Goal: Task Accomplishment & Management: Complete application form

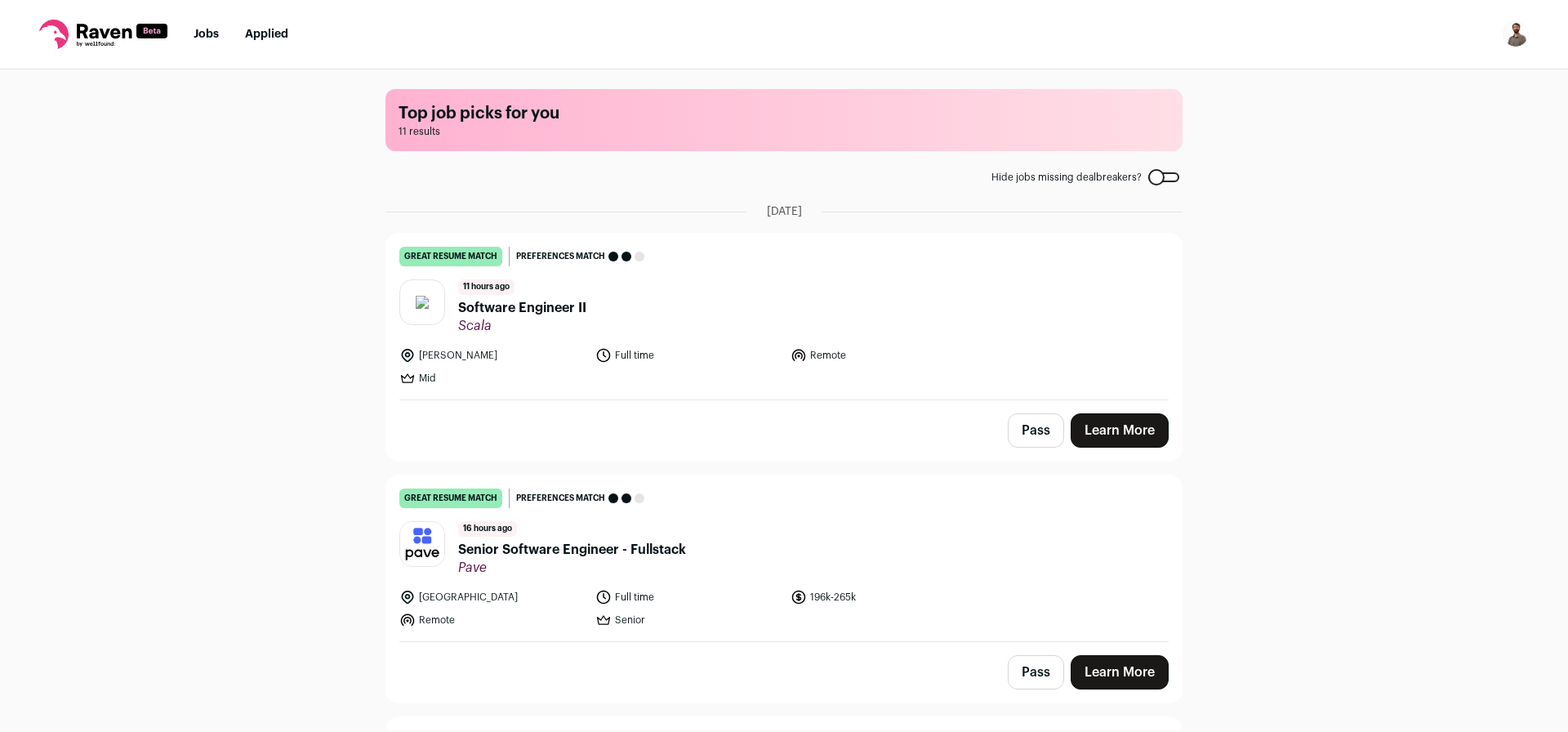
click at [525, 308] on span "Software Engineer II" at bounding box center [522, 308] width 128 height 20
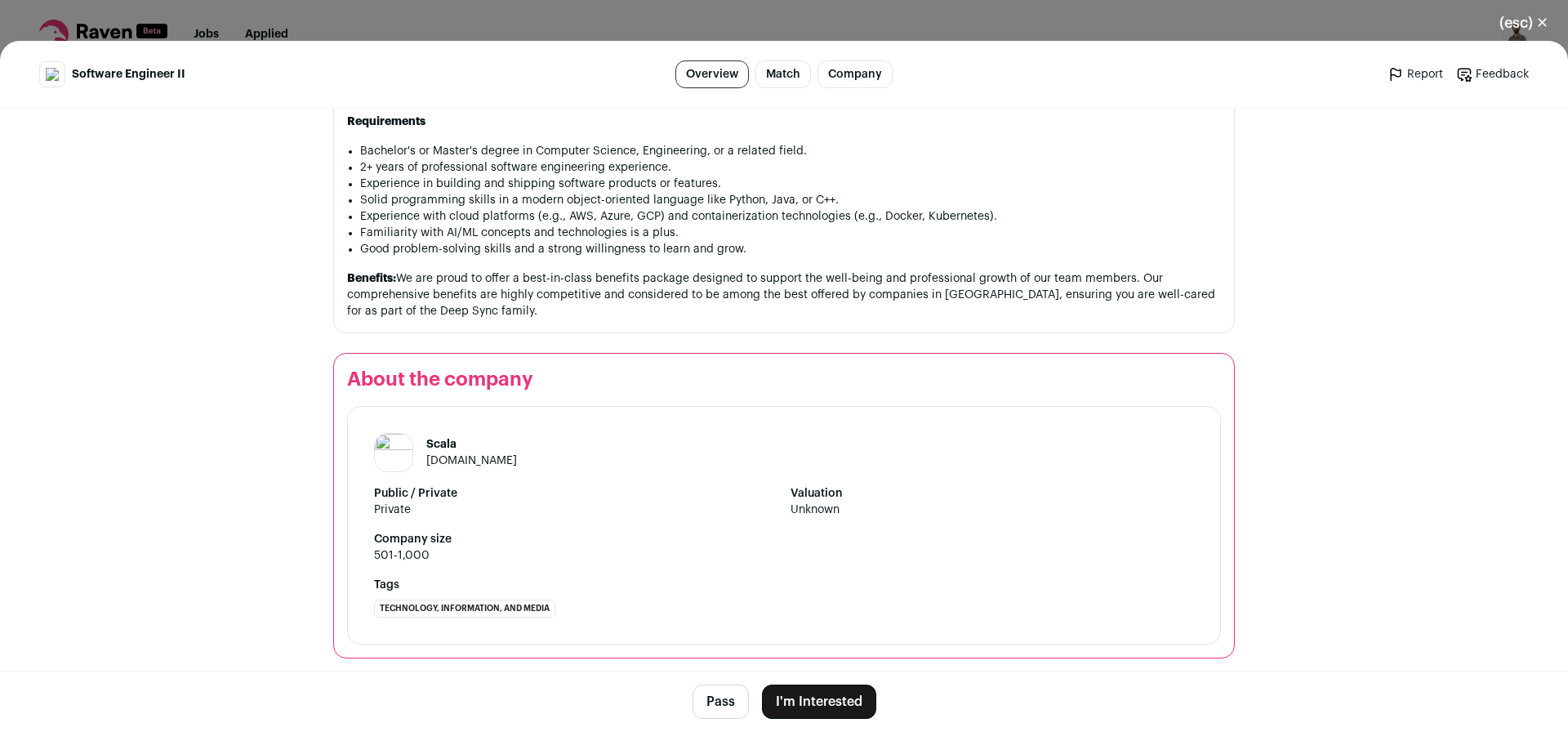
scroll to position [1168, 0]
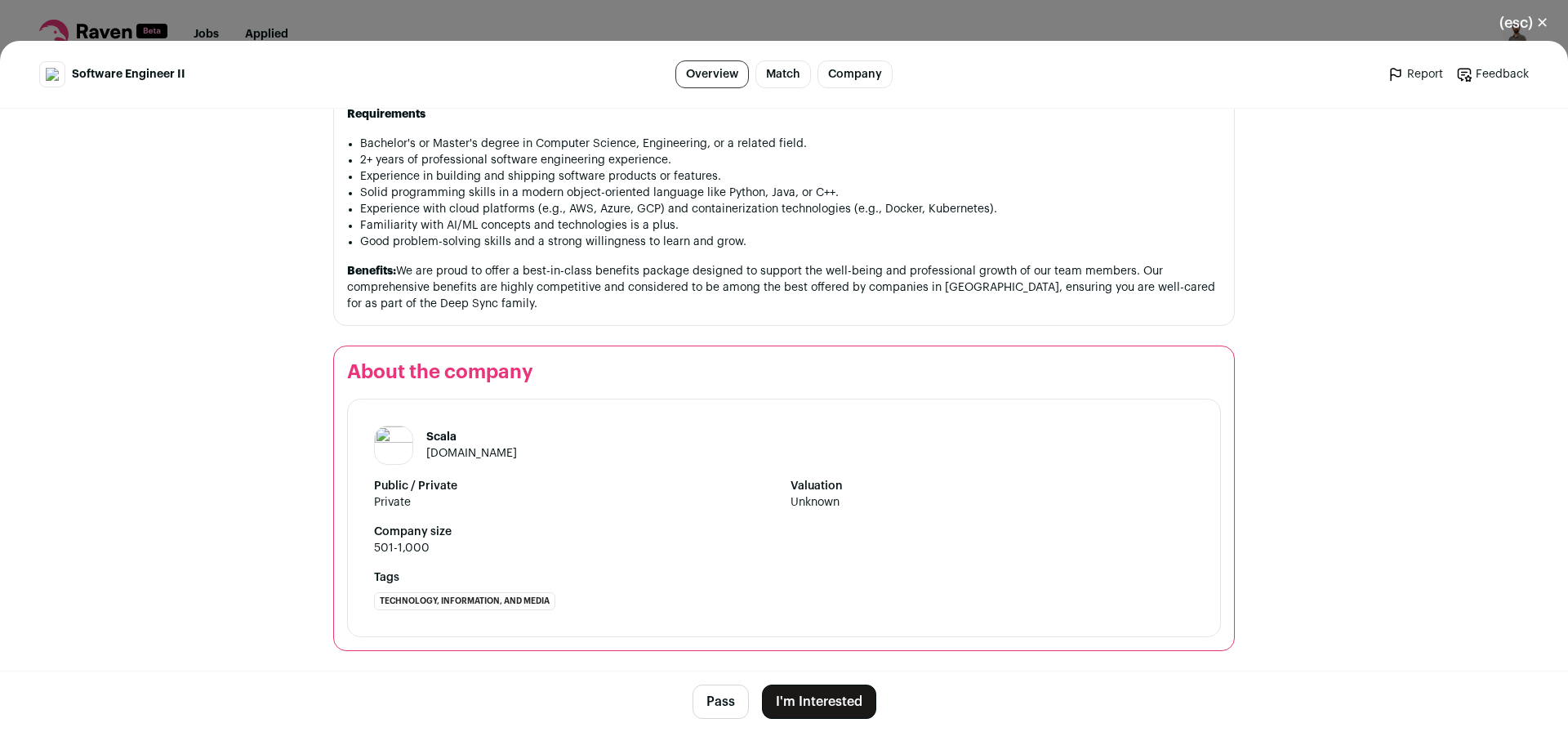
click at [715, 713] on button "Pass" at bounding box center [721, 701] width 57 height 34
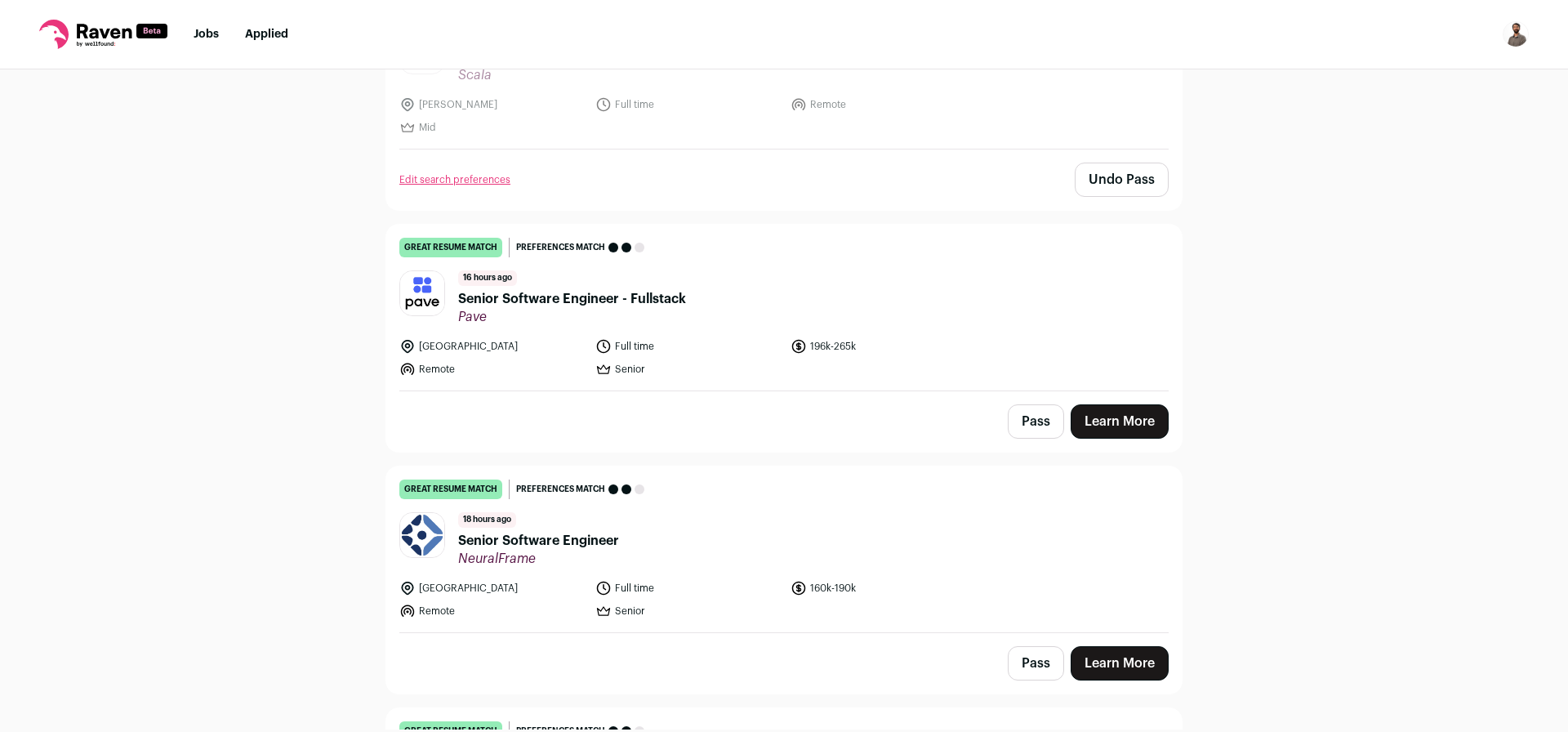
scroll to position [294, 0]
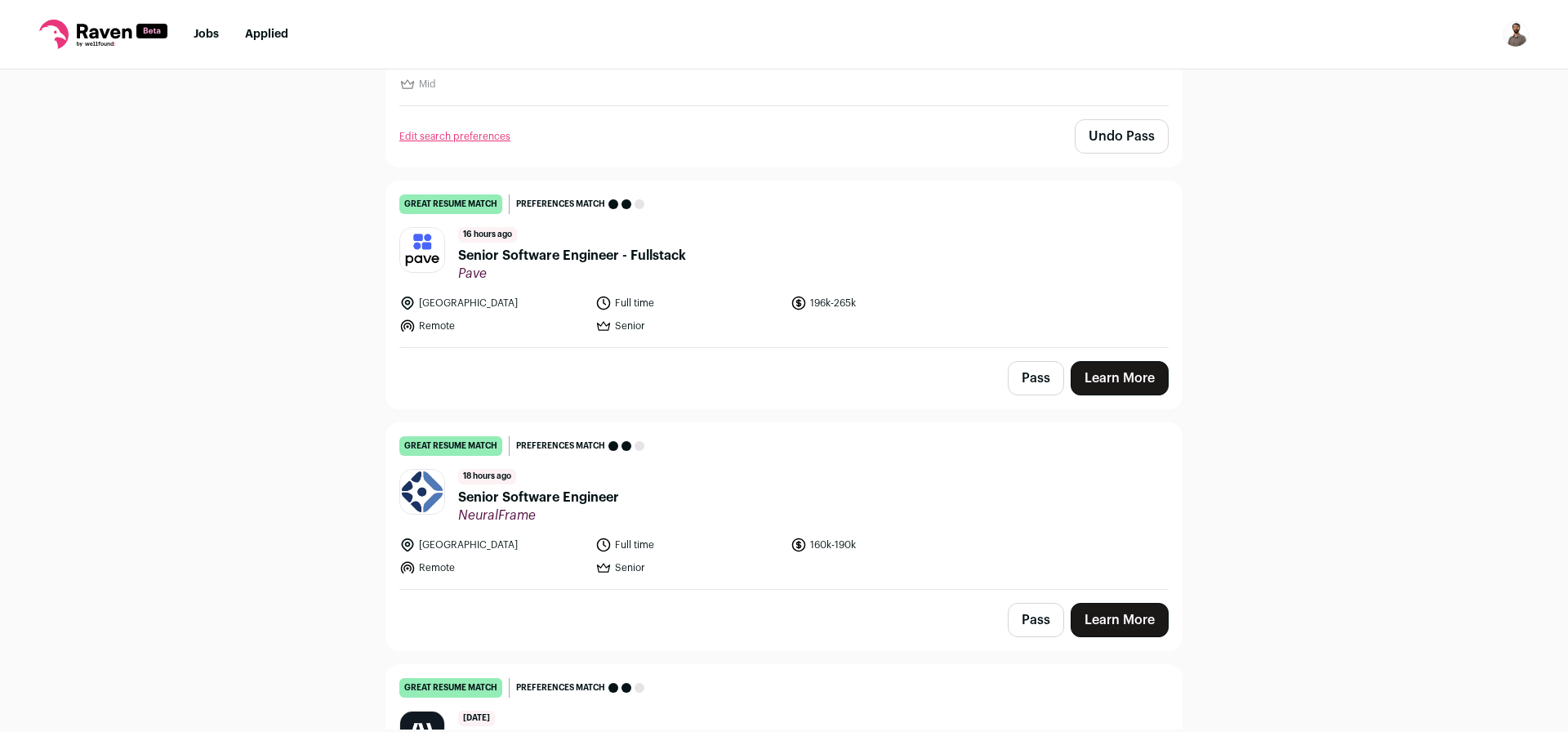
click at [583, 258] on span "Senior Software Engineer - Fullstack" at bounding box center [571, 255] width 228 height 20
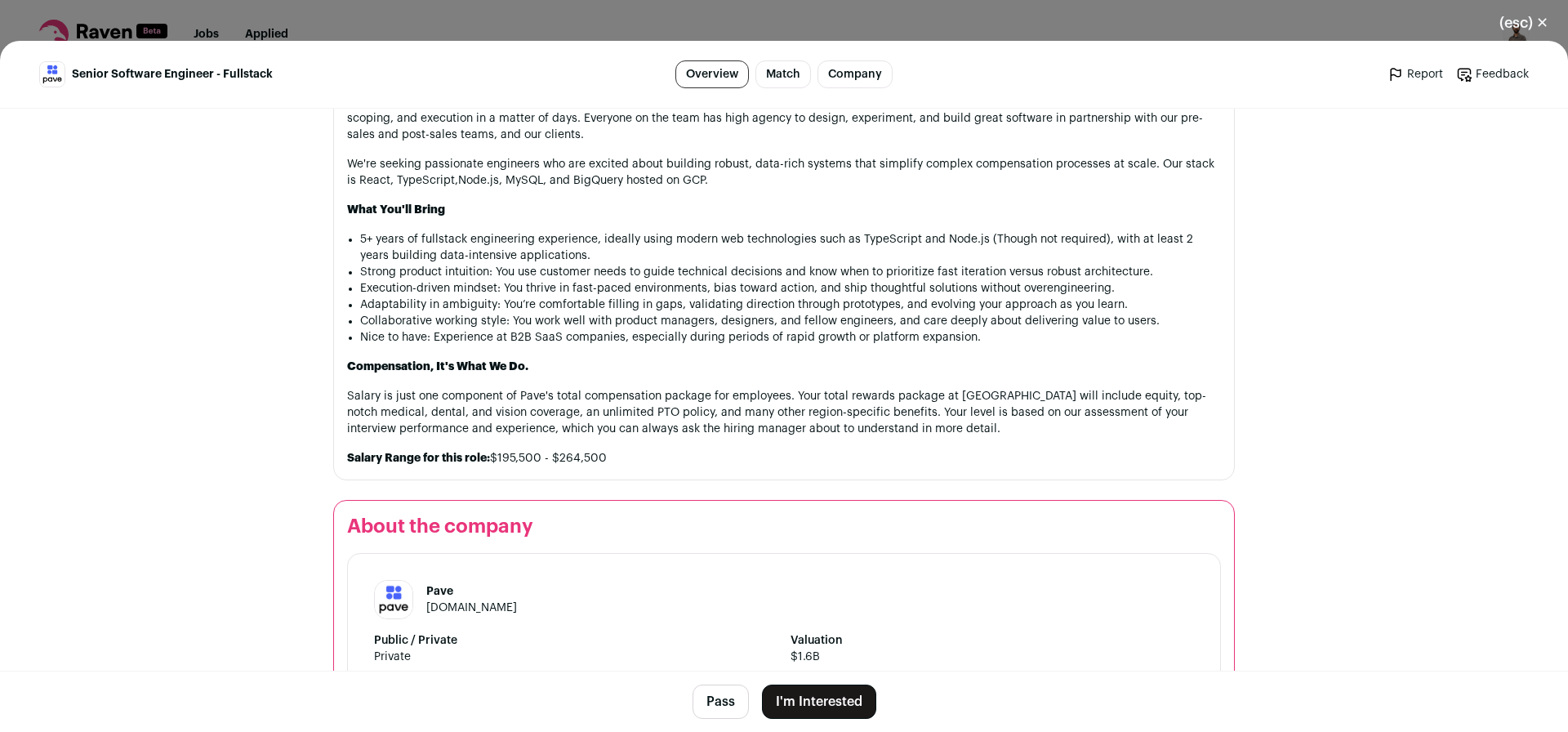
scroll to position [914, 0]
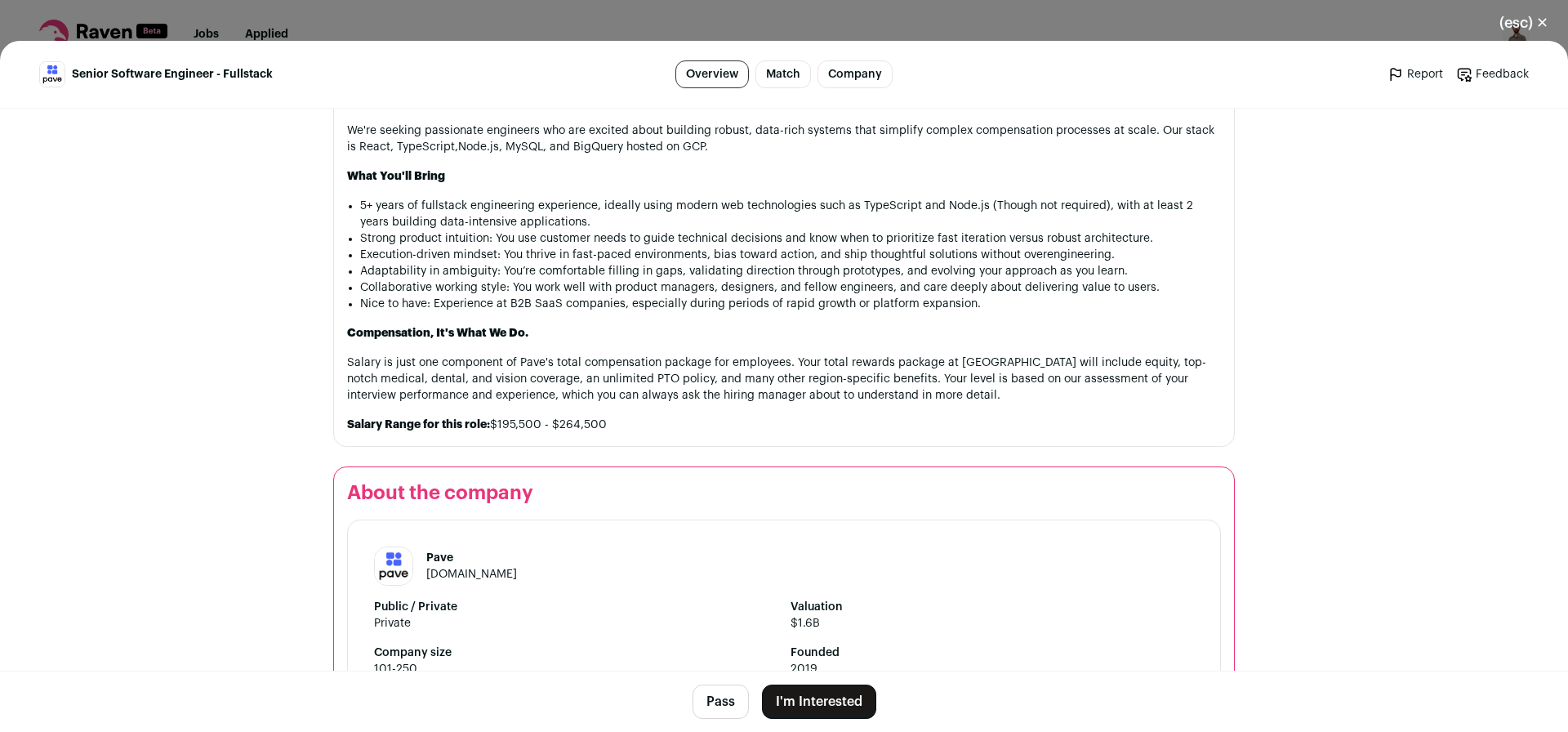
click at [728, 711] on button "Pass" at bounding box center [721, 701] width 57 height 34
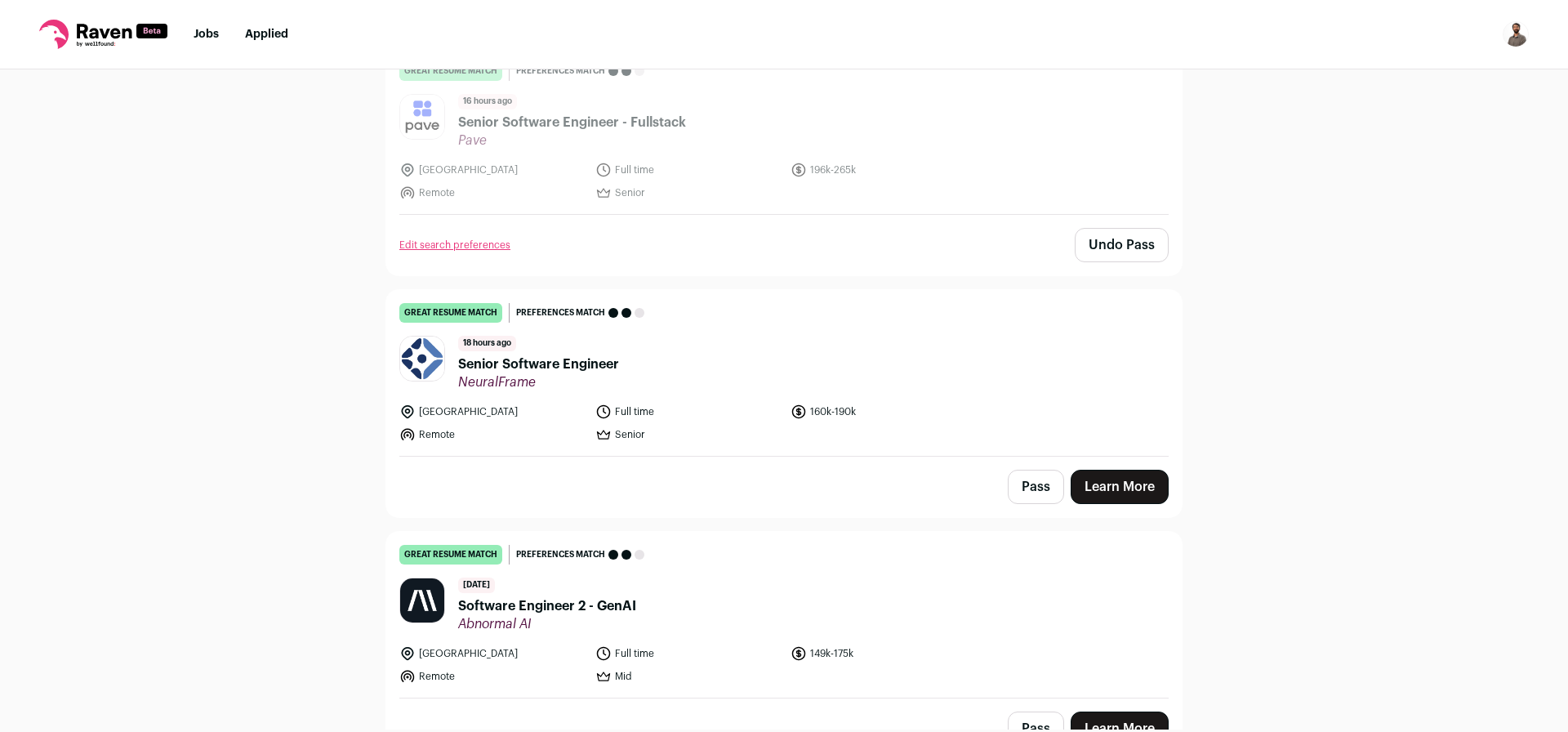
scroll to position [490, 0]
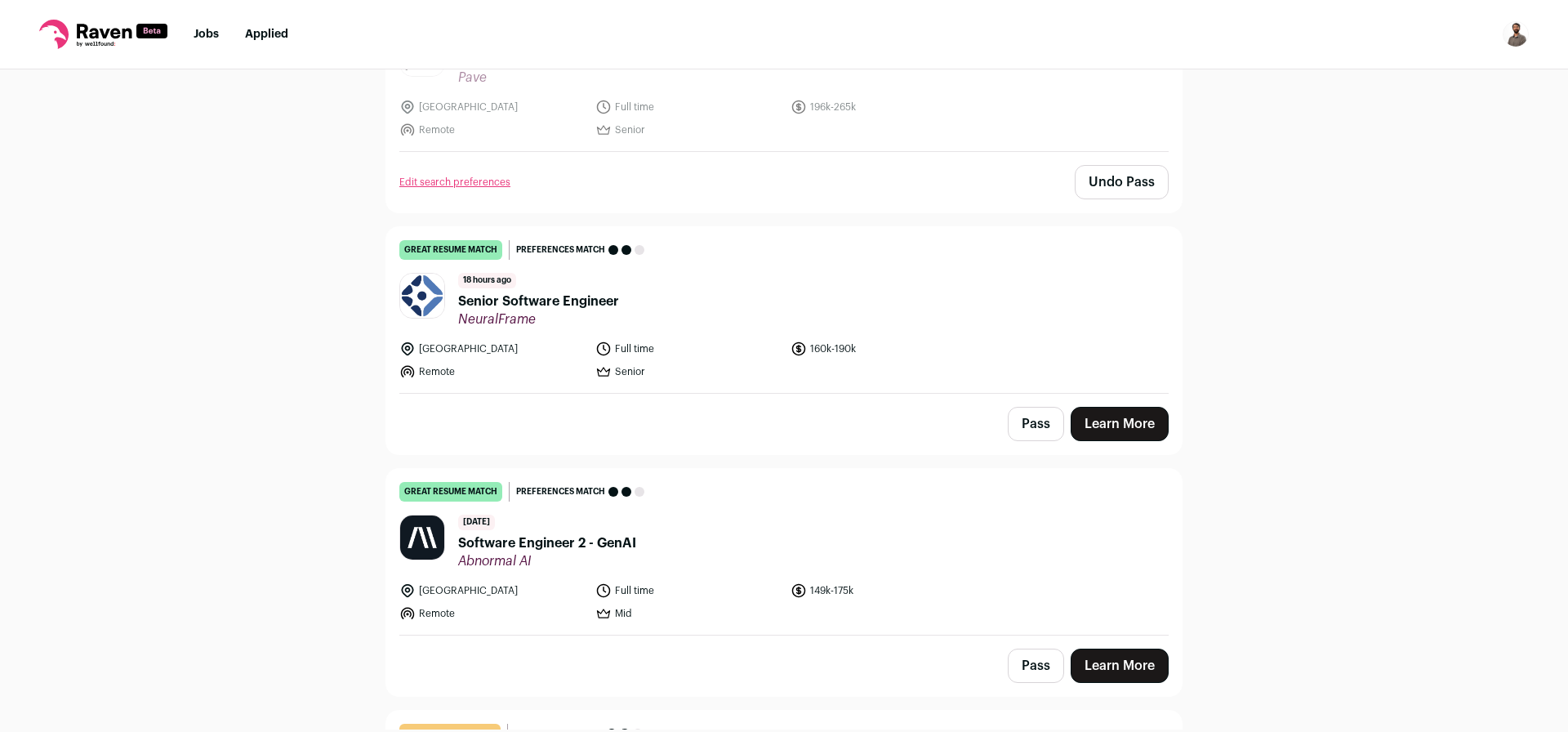
click at [522, 297] on span "Senior Software Engineer" at bounding box center [538, 301] width 161 height 20
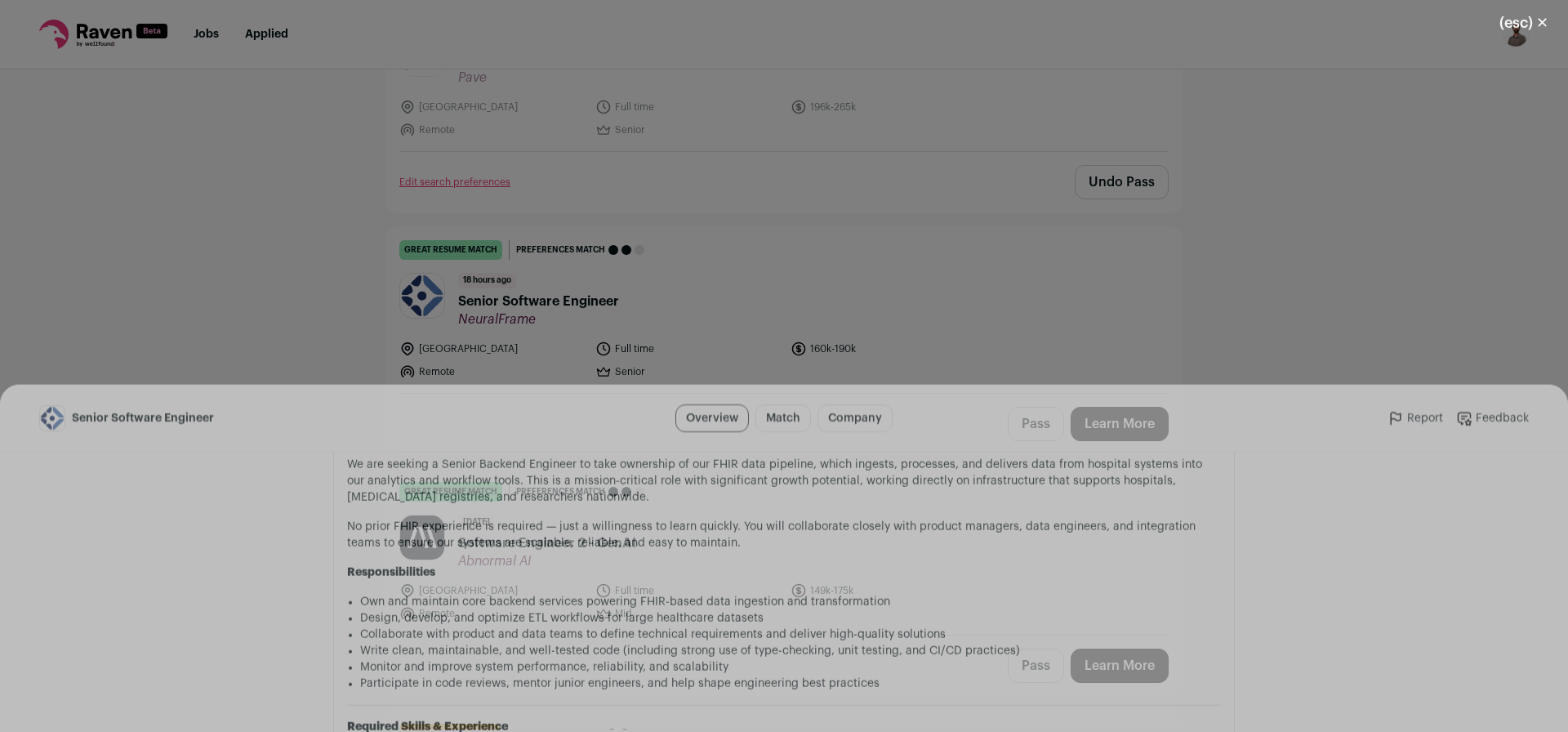
scroll to position [979, 0]
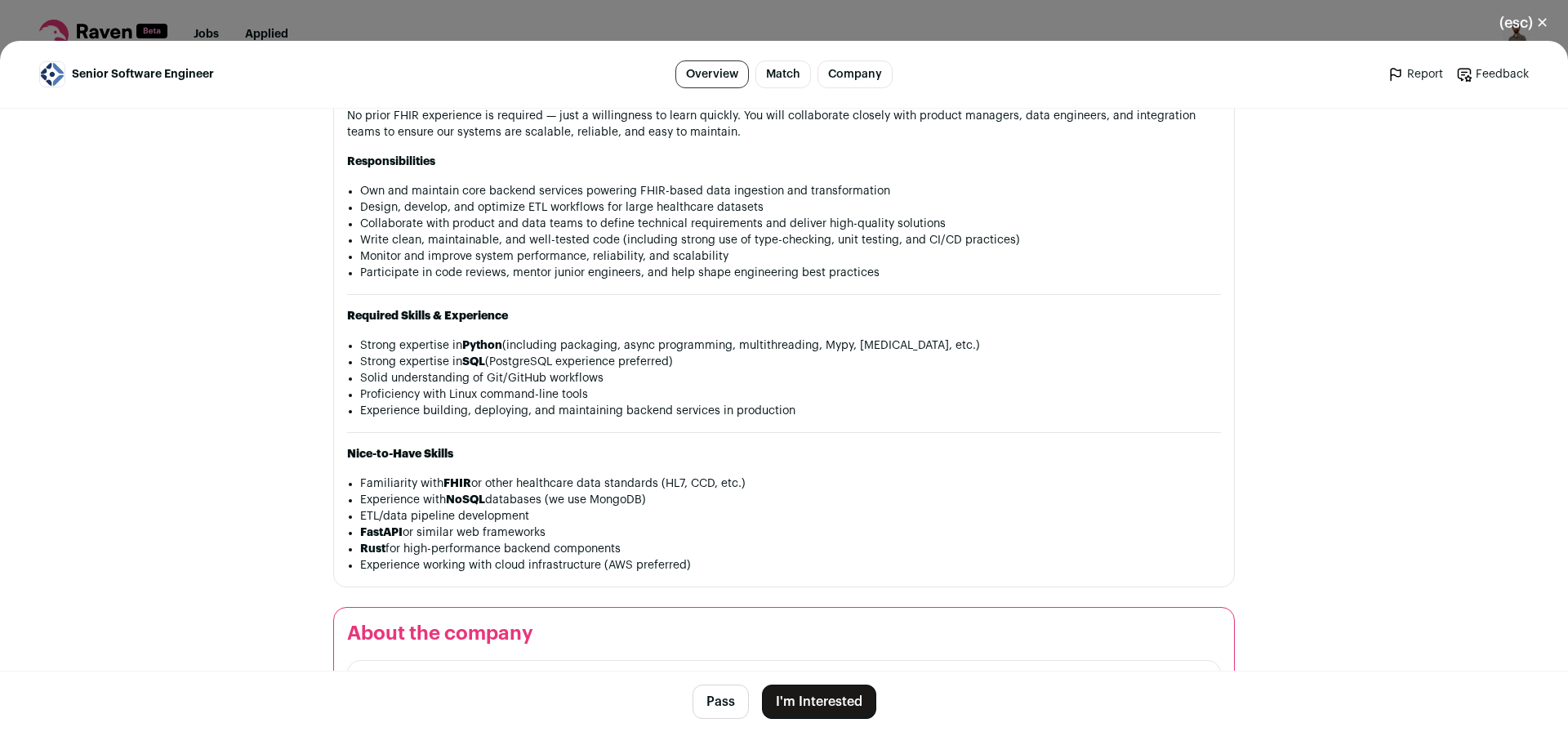
click at [827, 709] on button "I'm Interested" at bounding box center [819, 701] width 114 height 34
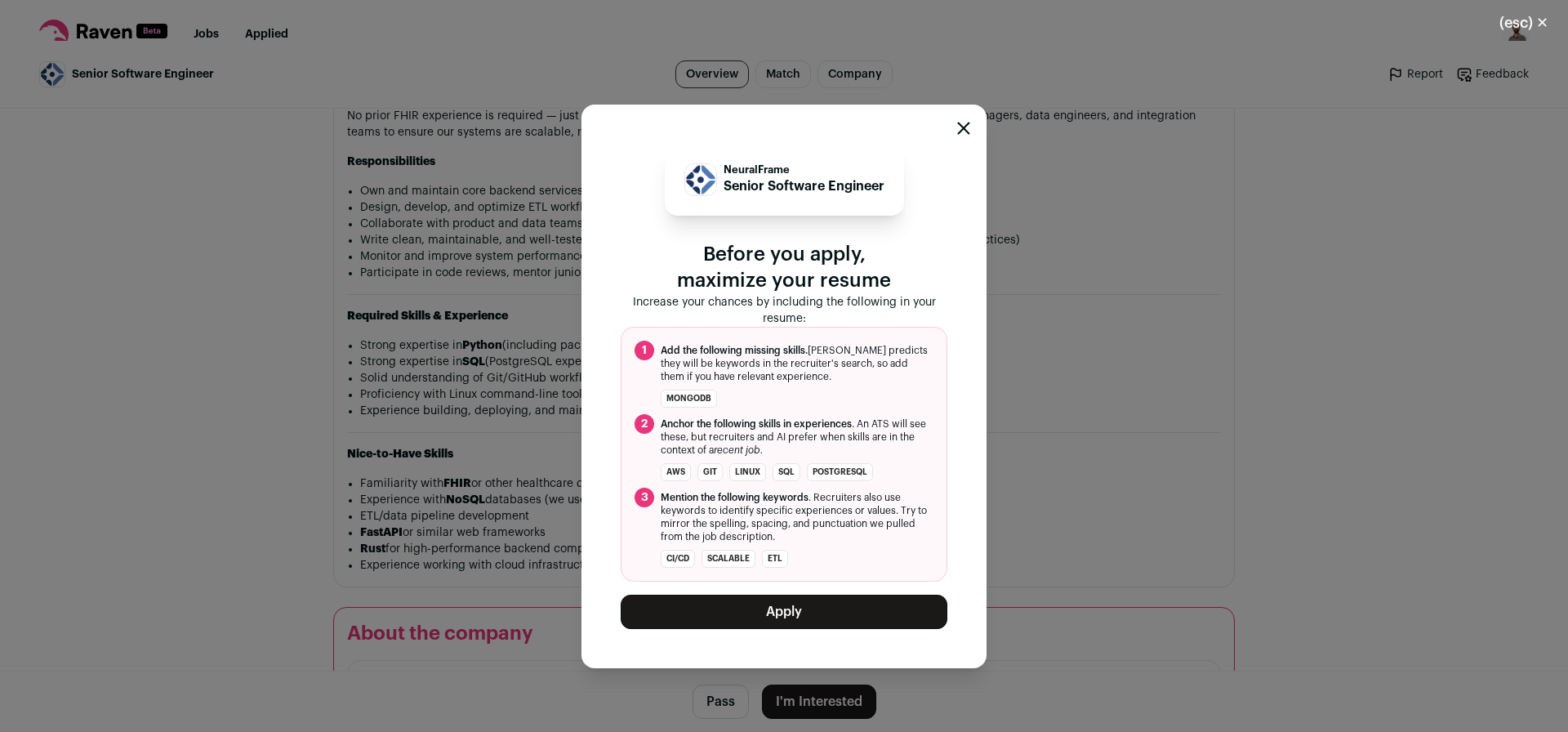
click at [783, 608] on button "Apply" at bounding box center [784, 612] width 326 height 34
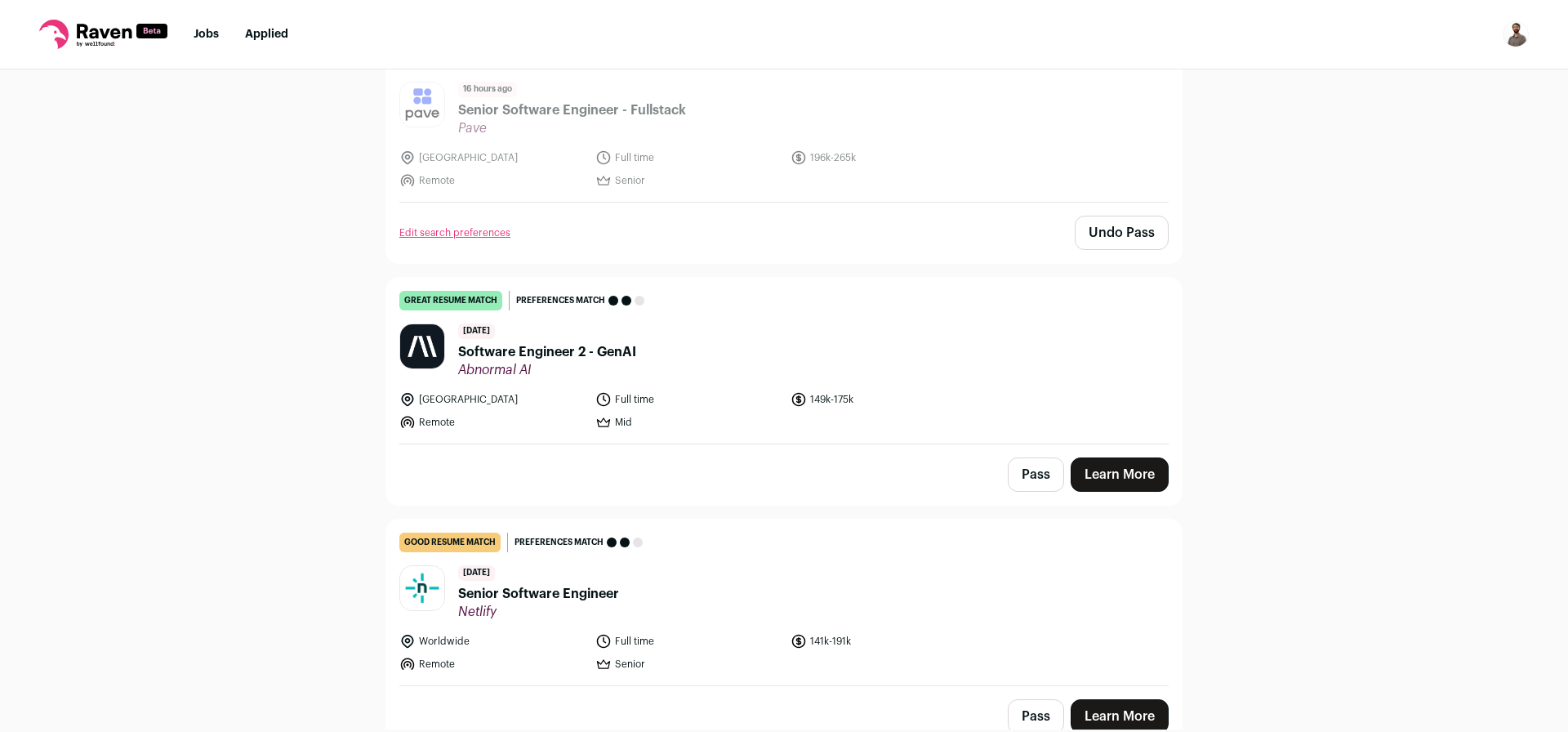
scroll to position [490, 0]
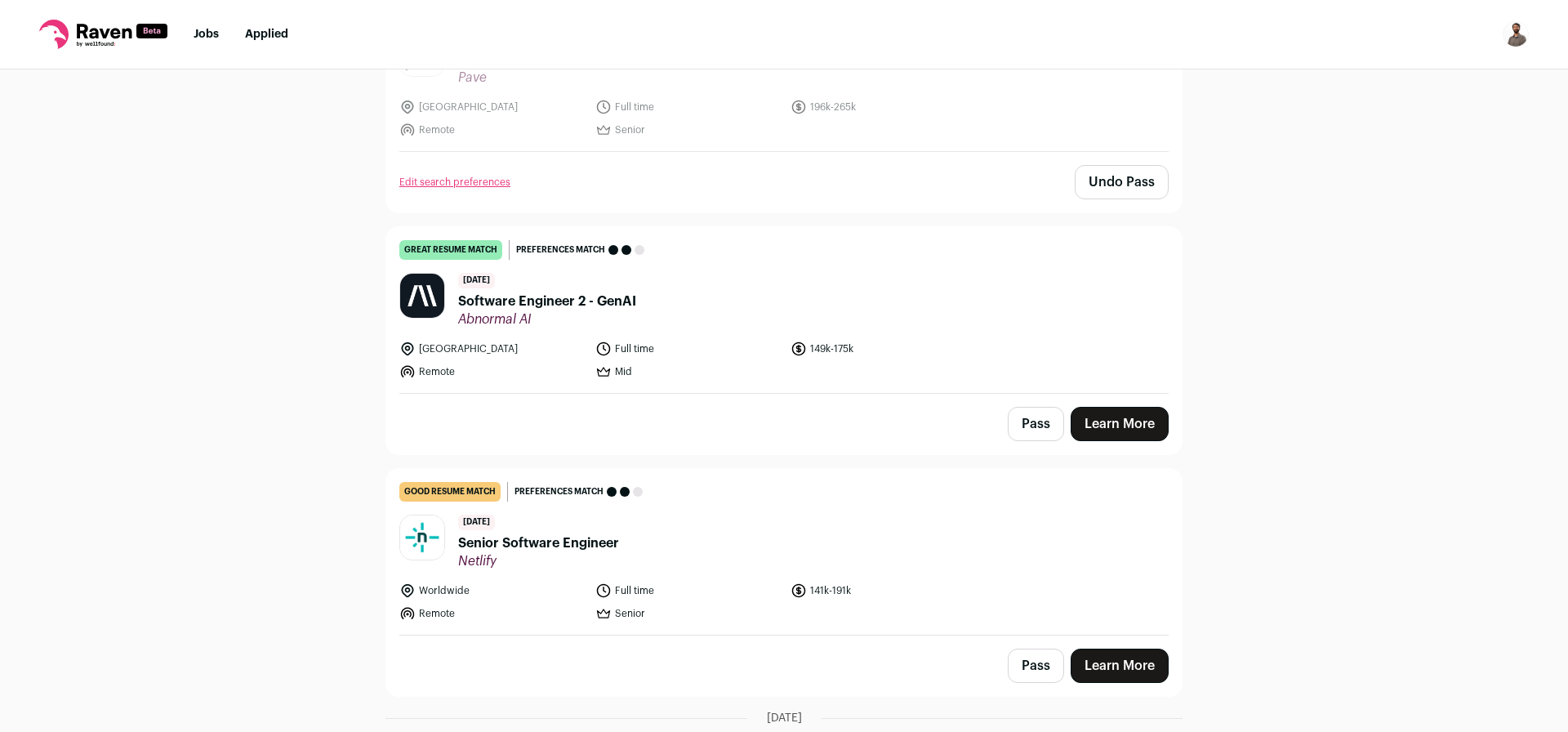
click at [549, 304] on span "Software Engineer 2 - GenAI" at bounding box center [546, 301] width 178 height 20
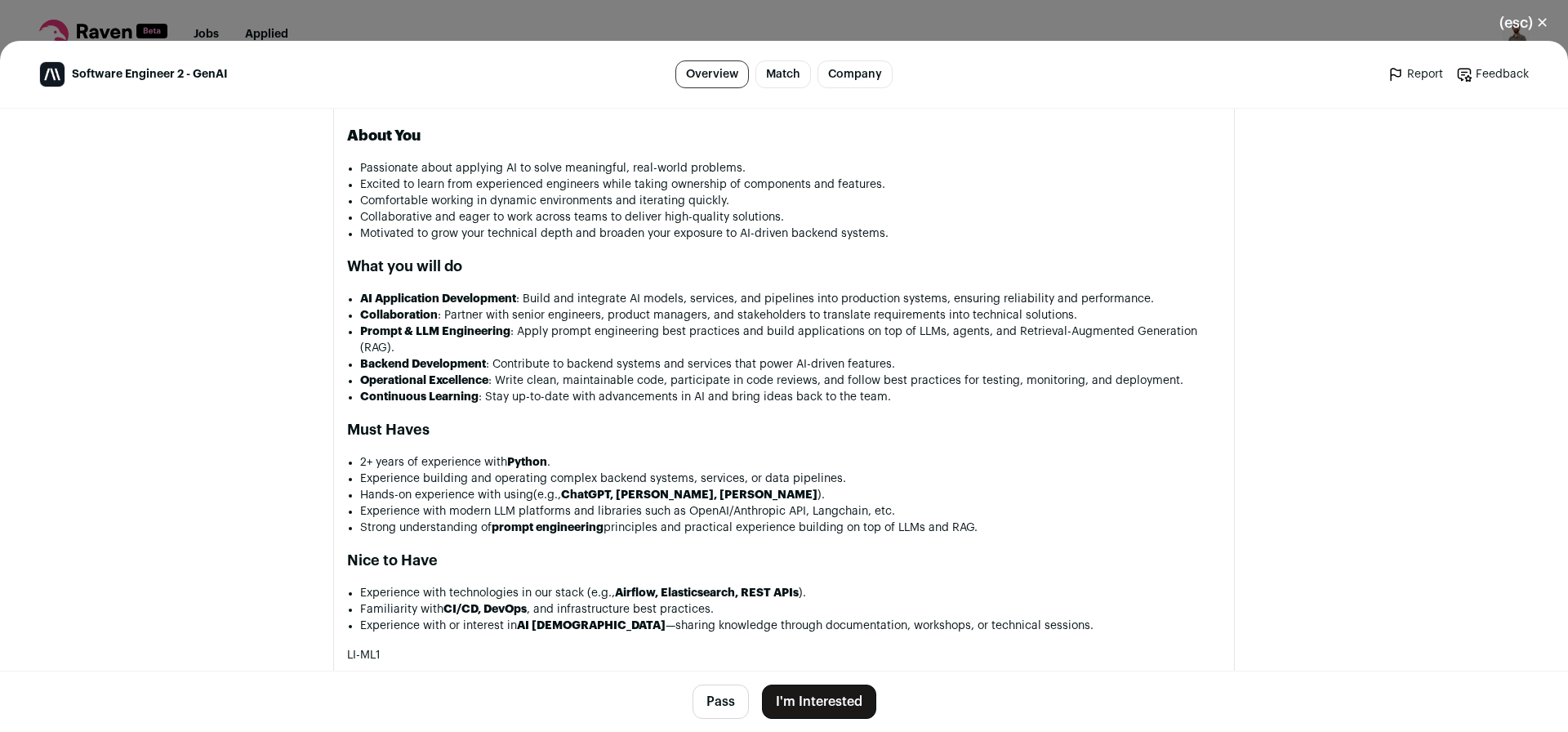
scroll to position [1077, 0]
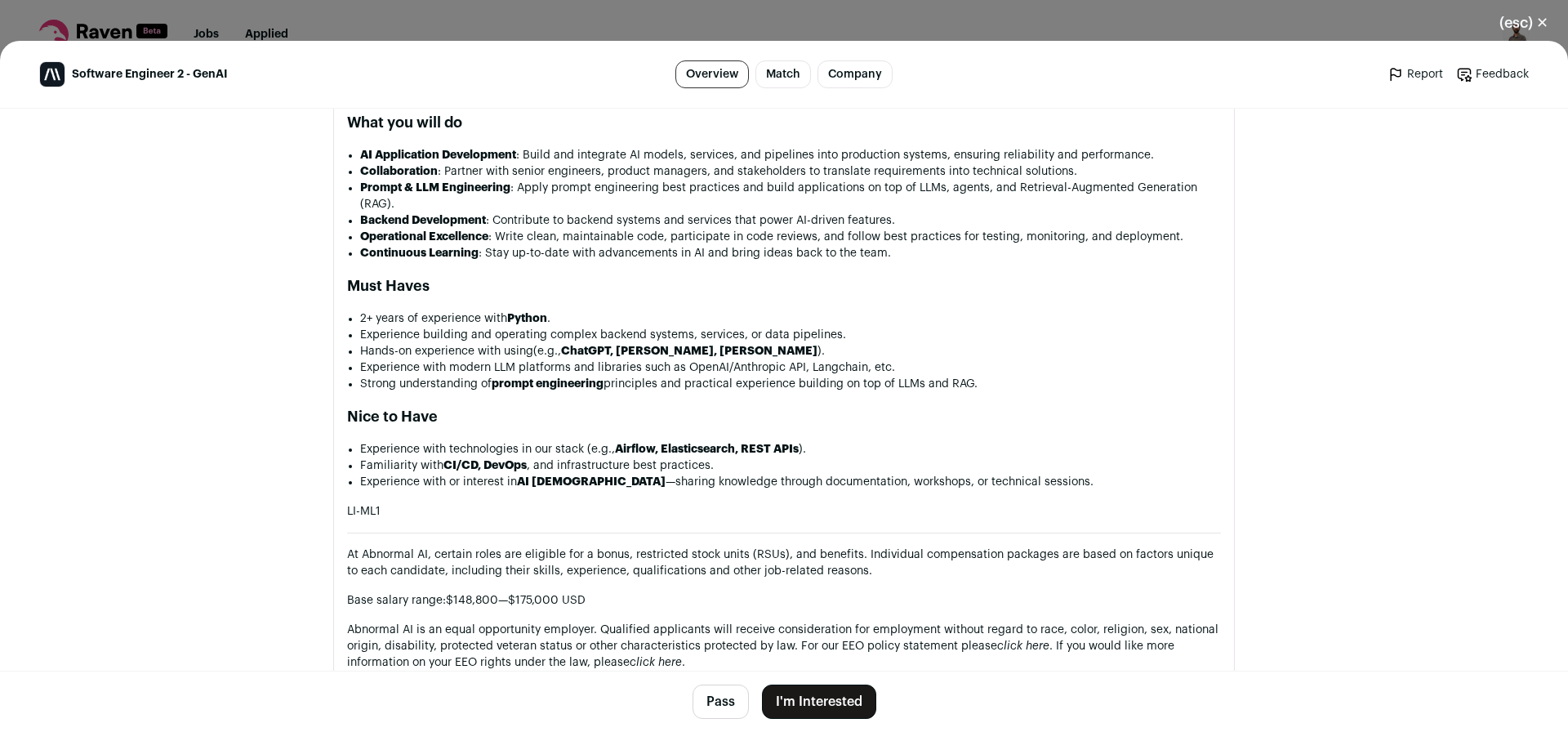
click at [712, 711] on button "Pass" at bounding box center [721, 701] width 57 height 34
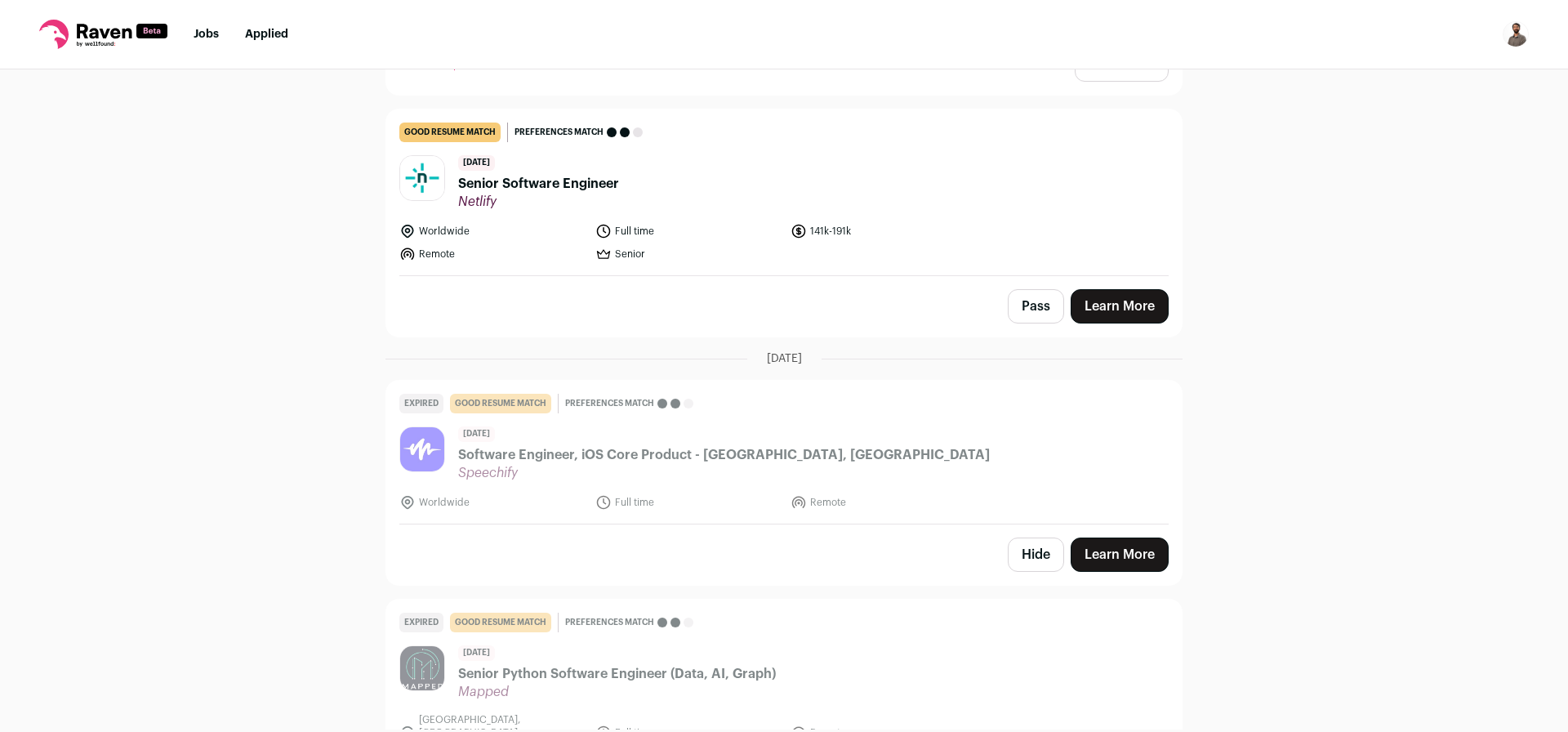
scroll to position [881, 0]
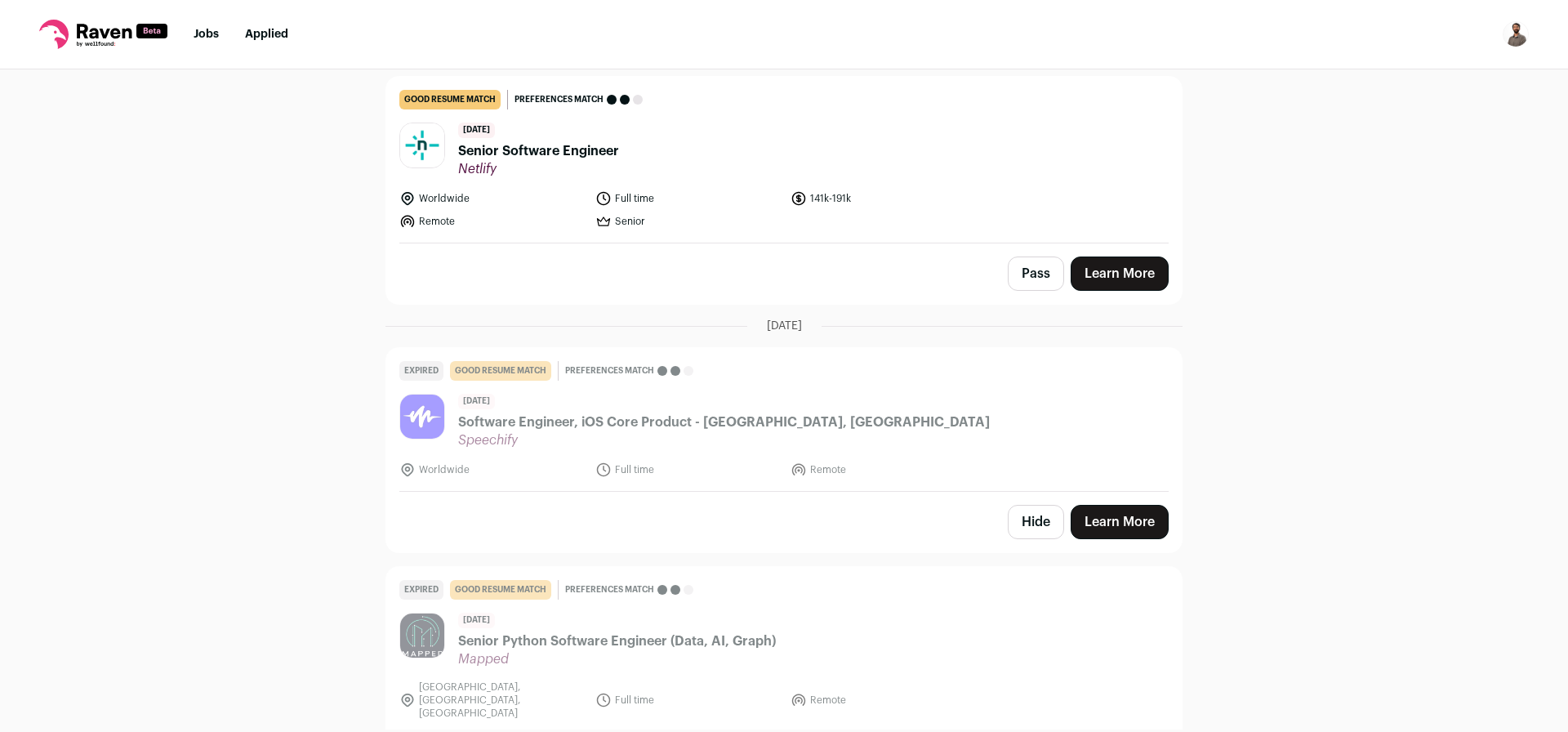
click at [502, 150] on span "Senior Software Engineer" at bounding box center [538, 150] width 161 height 20
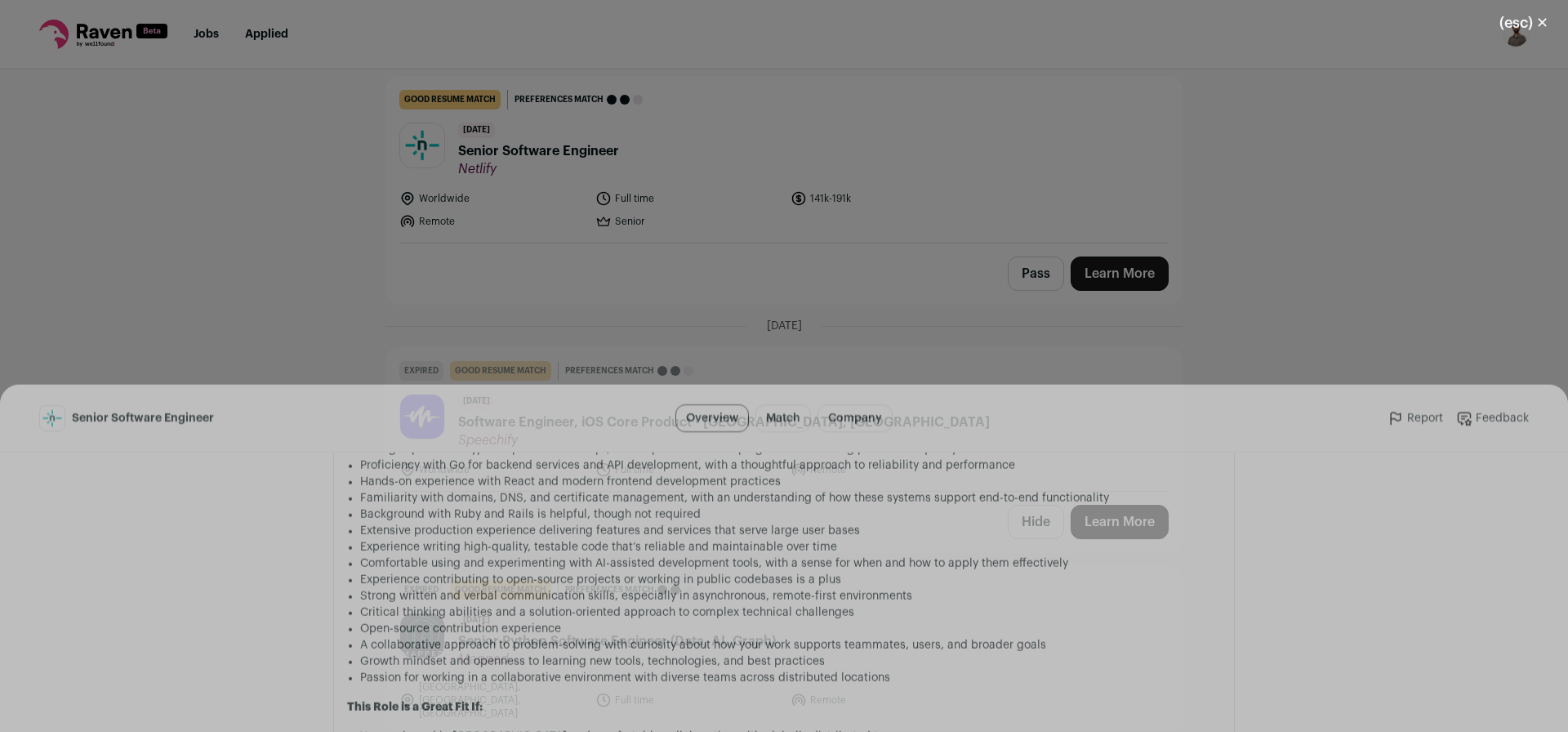
scroll to position [1307, 0]
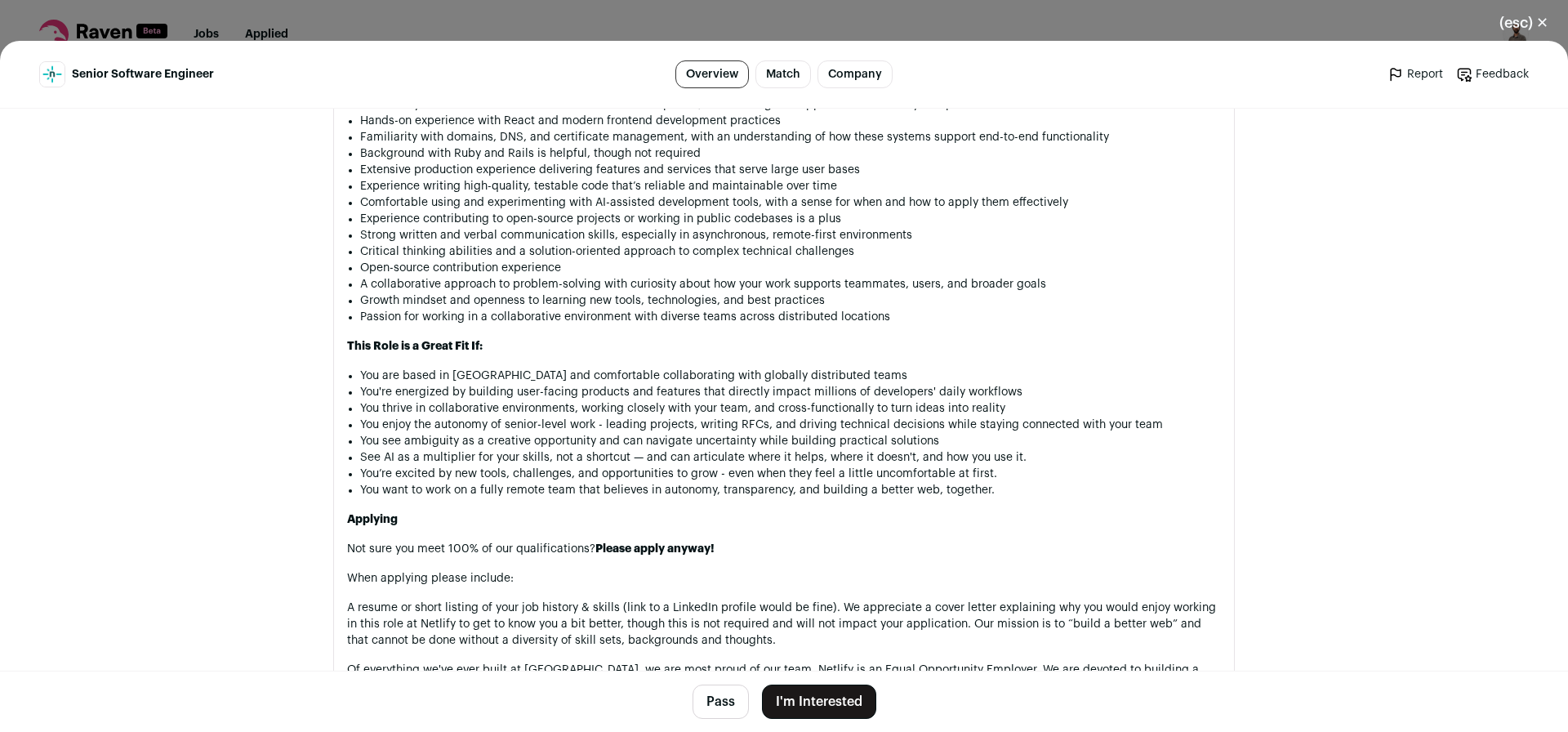
click at [713, 699] on button "Pass" at bounding box center [721, 701] width 57 height 34
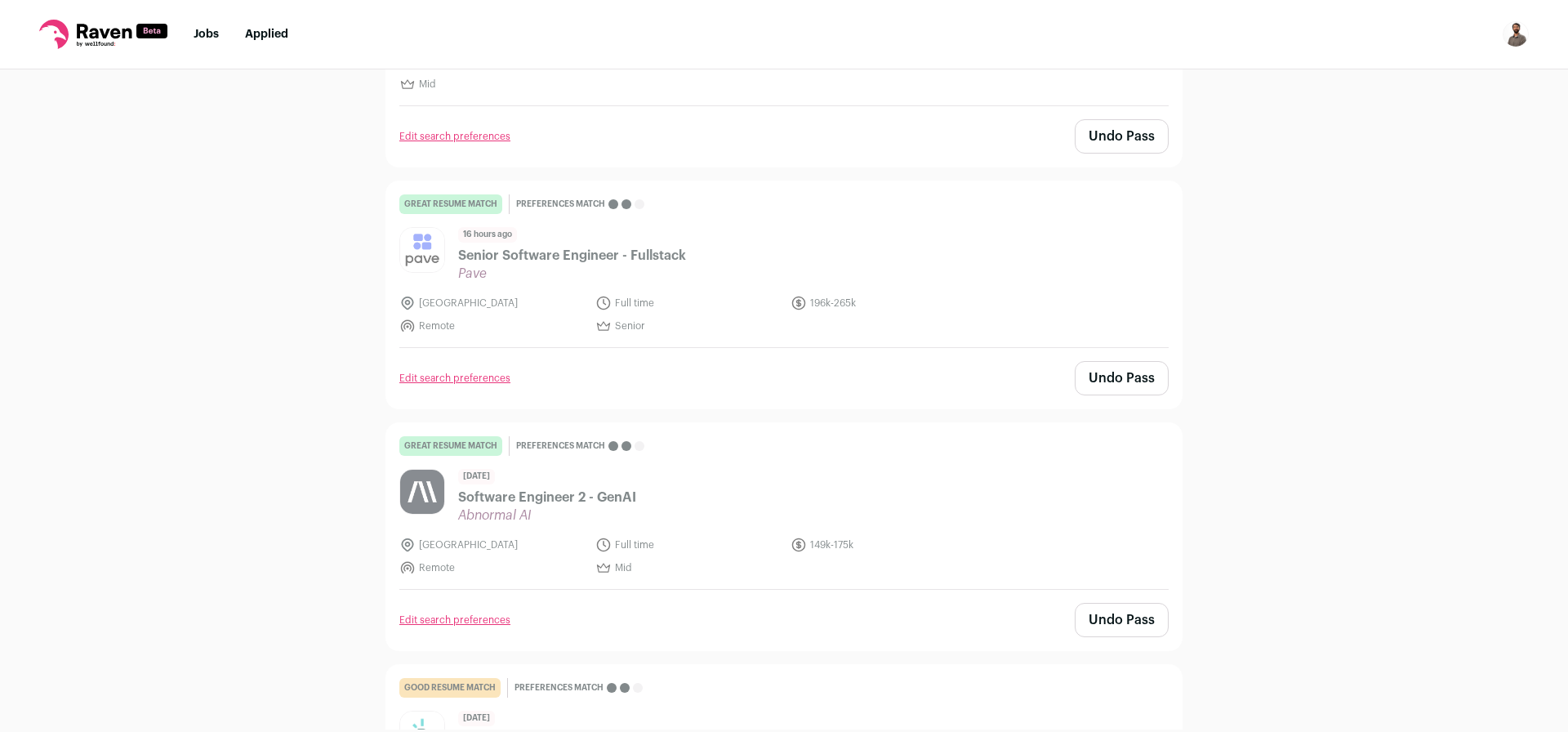
scroll to position [0, 0]
